Goal: Task Accomplishment & Management: Manage account settings

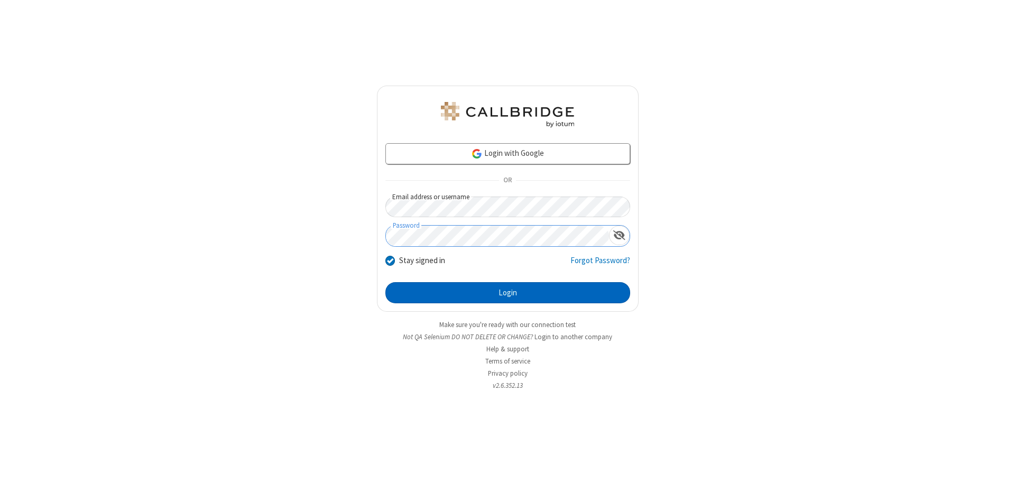
click at [508, 293] on button "Login" at bounding box center [508, 292] width 245 height 21
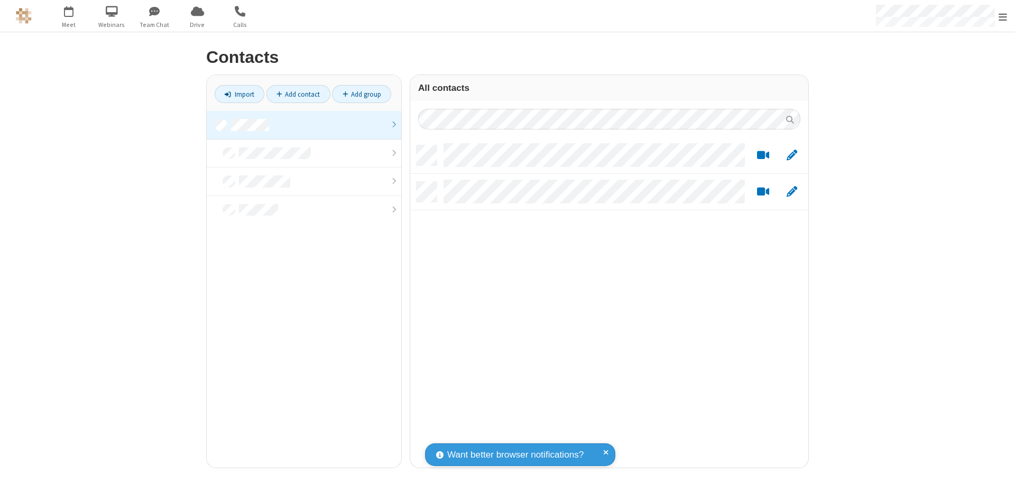
scroll to position [323, 390]
click at [304, 125] on link at bounding box center [304, 125] width 195 height 29
click at [792, 155] on span "Edit" at bounding box center [792, 155] width 11 height 13
click at [304, 125] on link at bounding box center [304, 119] width 195 height 16
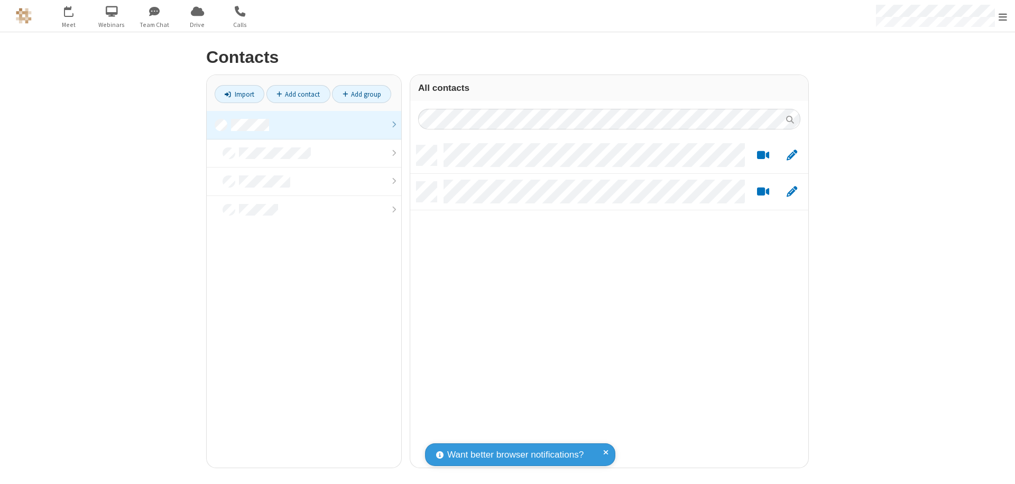
scroll to position [323, 390]
